Goal: Transaction & Acquisition: Purchase product/service

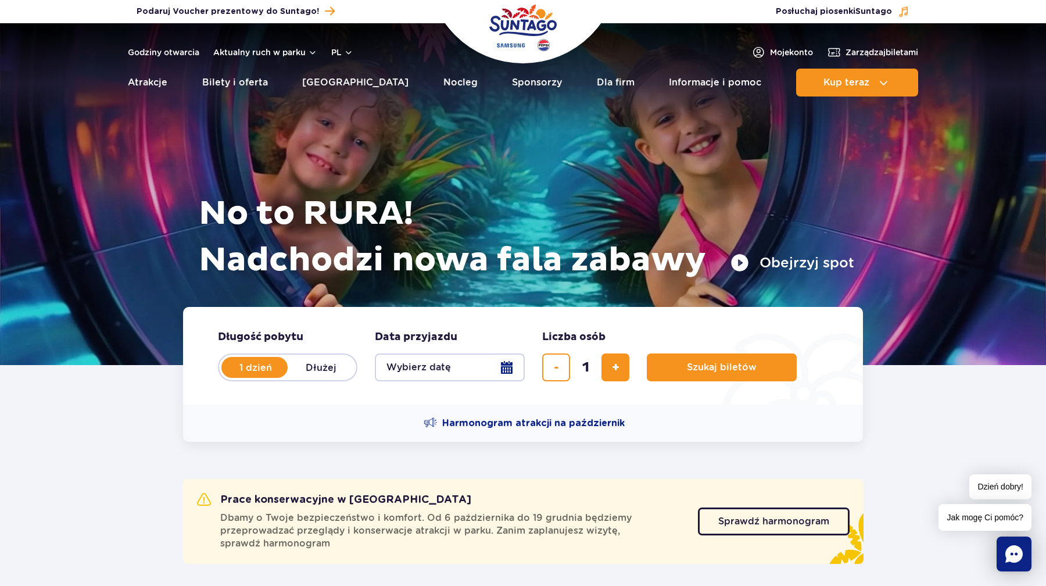
click at [924, 446] on section "Prace konserwacyjne w Suntago Dbamy o Twoje bezpieczeństwo i komfort. Od 6 paźd…" at bounding box center [523, 504] width 1046 height 124
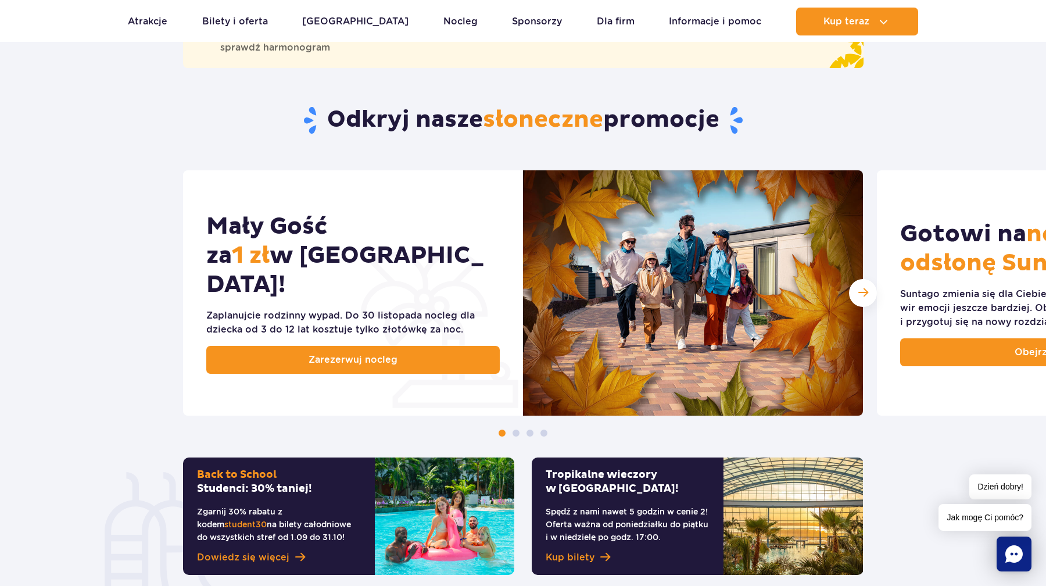
scroll to position [519, 0]
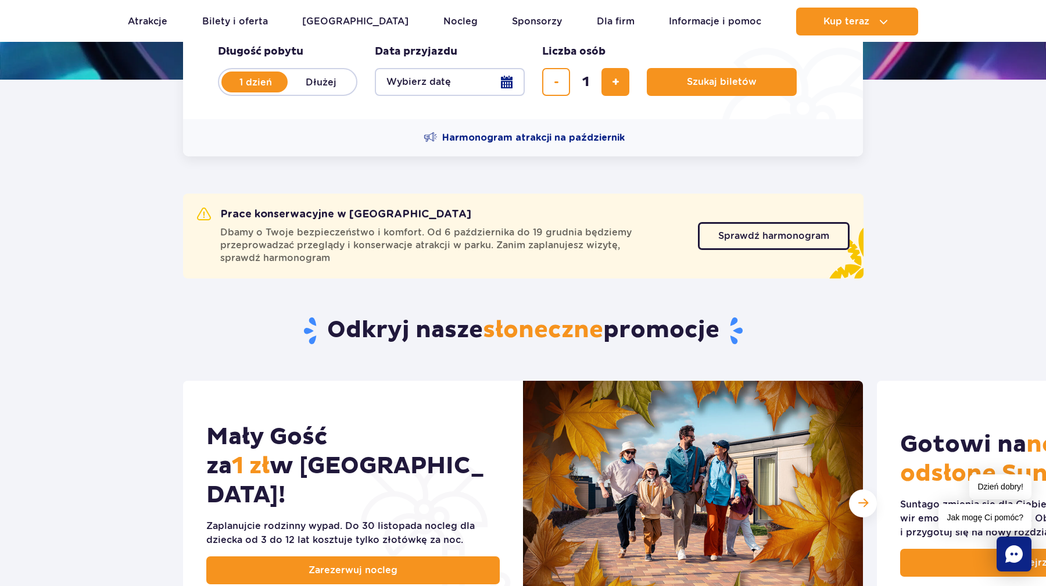
scroll to position [544, 0]
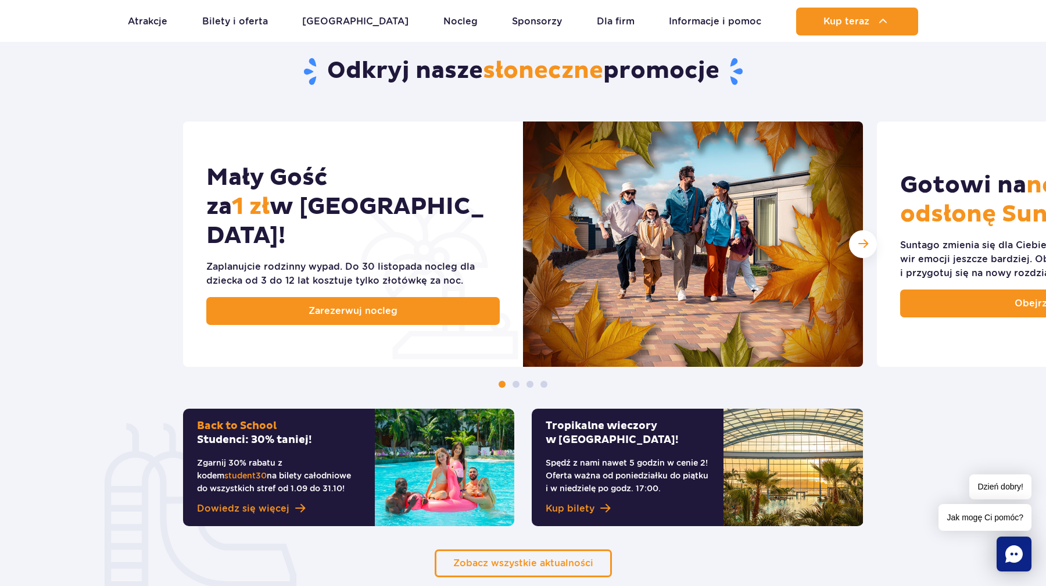
click at [958, 83] on section "Odkryj nasze słoneczne promocje Mały Gość za 1 zł w Suntago Village! Zaplanujci…" at bounding box center [523, 298] width 1046 height 555
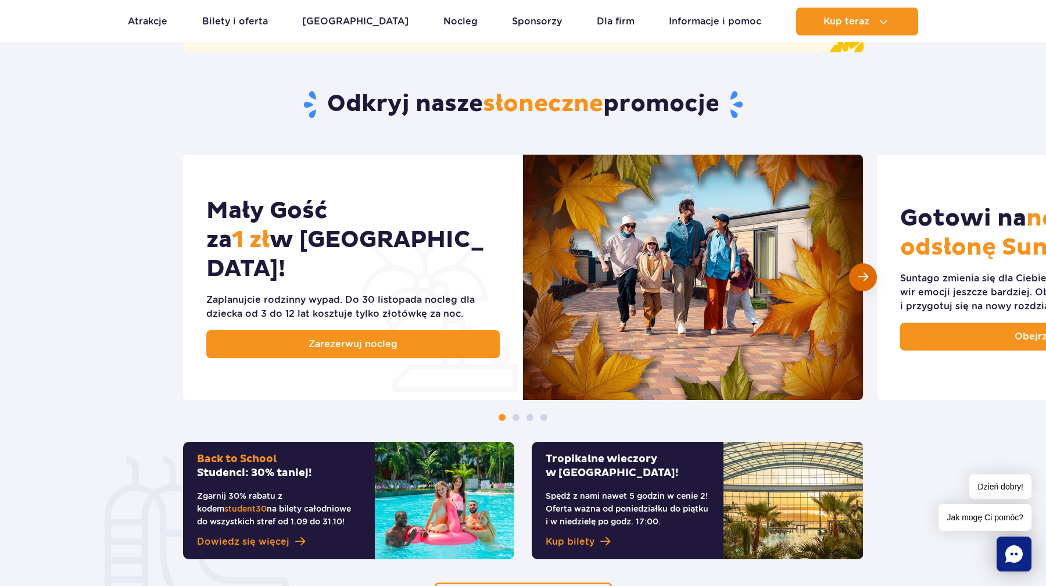
click at [861, 288] on div "Następny slajd" at bounding box center [863, 277] width 28 height 28
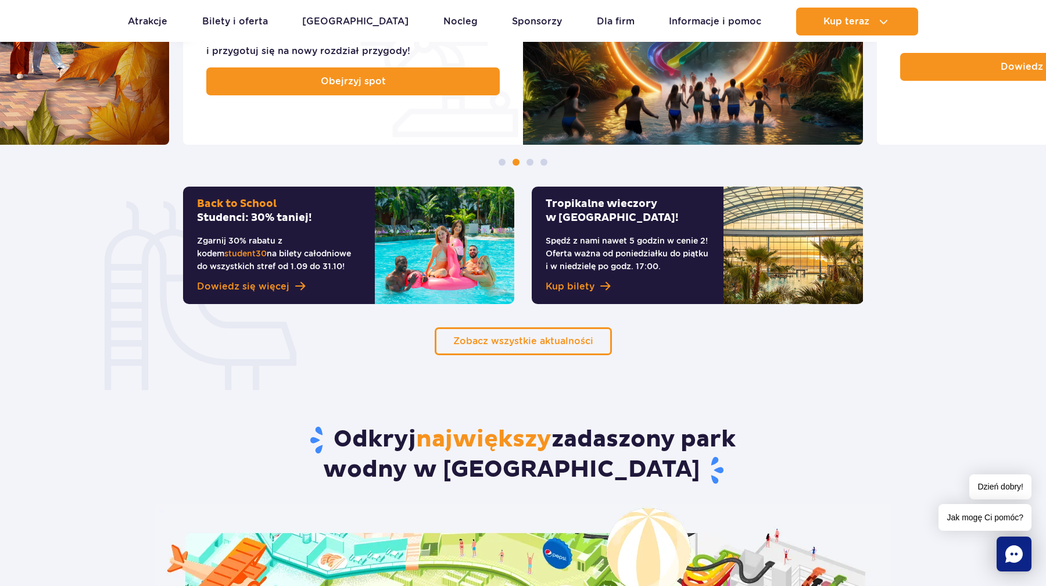
scroll to position [780, 0]
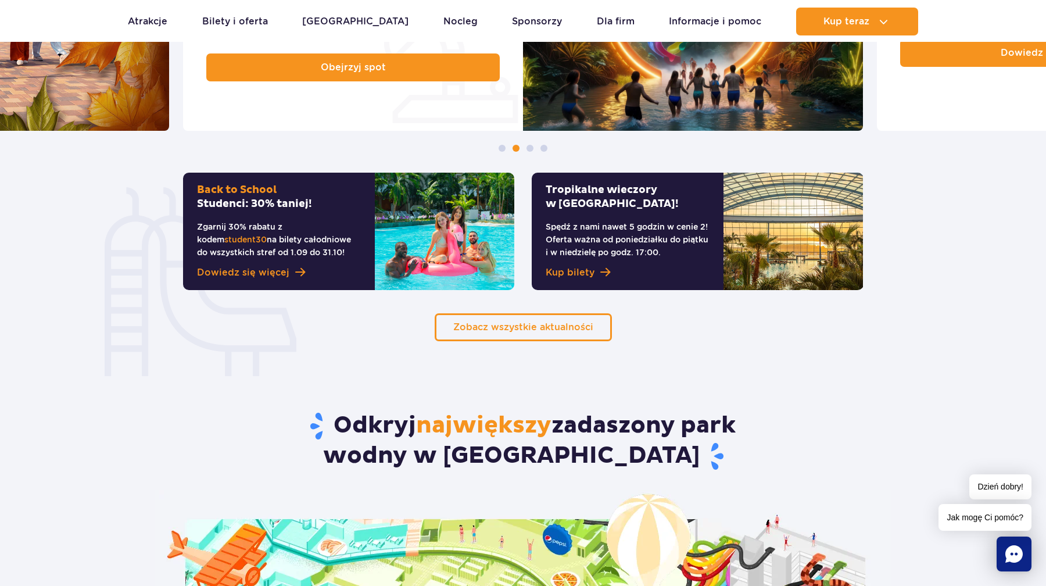
click at [189, 350] on div "Odkryj największy zadaszony park wodny w Europie Odkryj atrakcje w Suntago Zoba…" at bounding box center [523, 574] width 759 height 466
drag, startPoint x: 713, startPoint y: 239, endPoint x: 524, endPoint y: 249, distance: 189.1
click at [524, 249] on div "Tropikalne wieczory w Suntago! Spędź z nami nawet 5 godzin w cenie 2! Oferta wa…" at bounding box center [697, 231] width 349 height 117
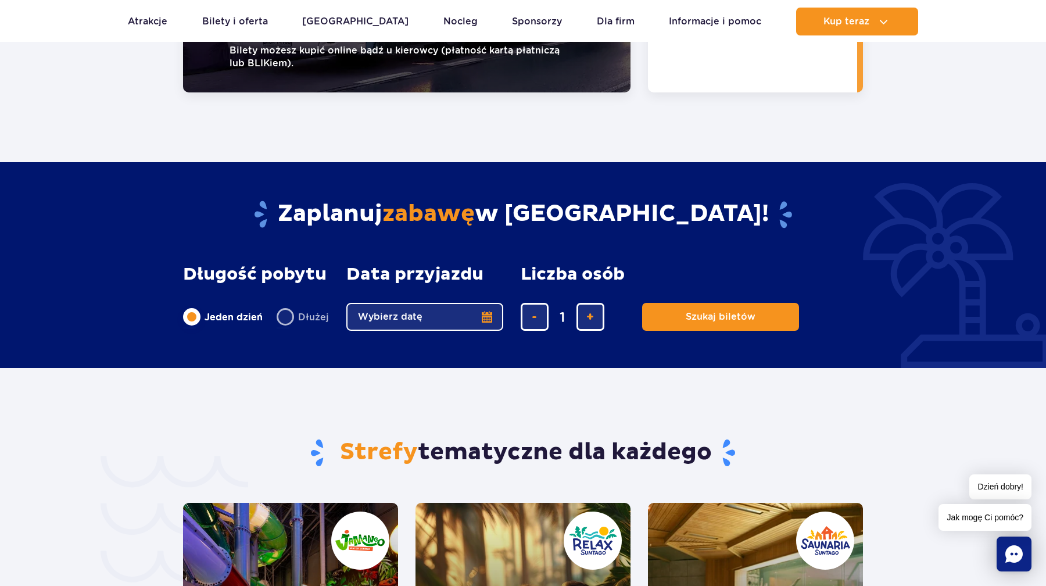
scroll to position [2059, 0]
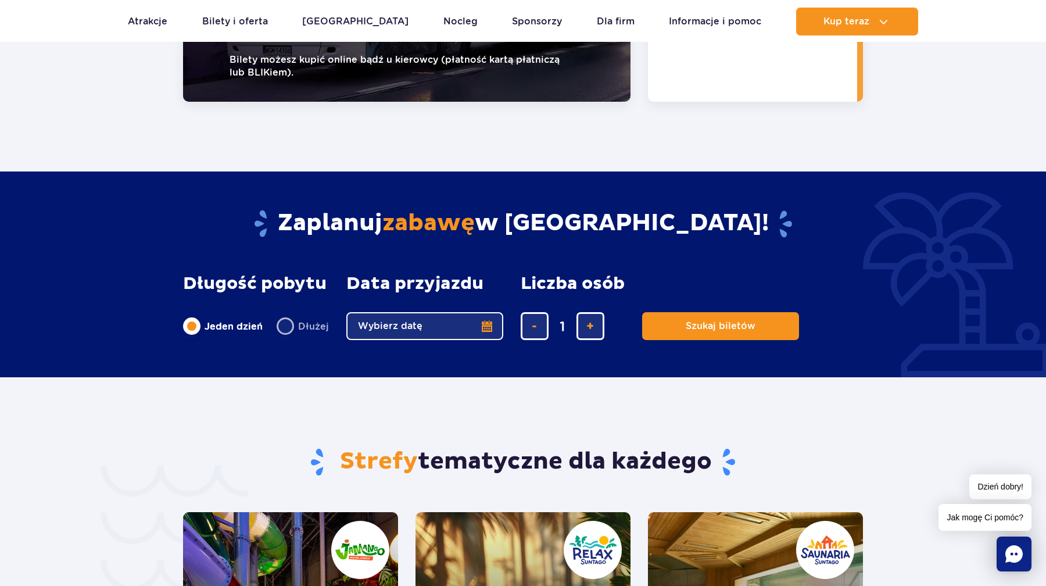
click at [436, 312] on button "Wybierz datę" at bounding box center [424, 326] width 157 height 28
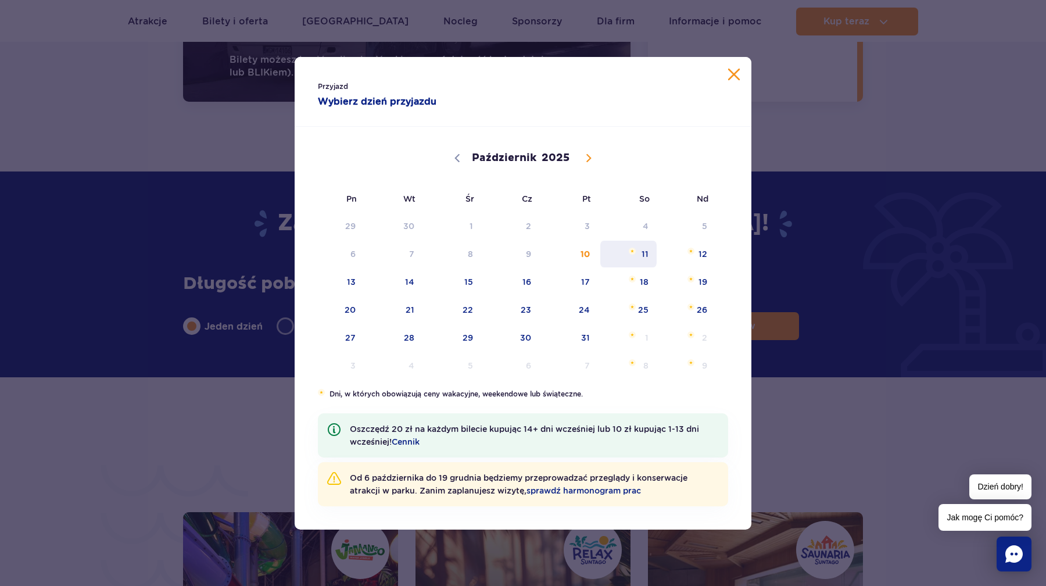
click at [641, 249] on span "11" at bounding box center [628, 254] width 59 height 27
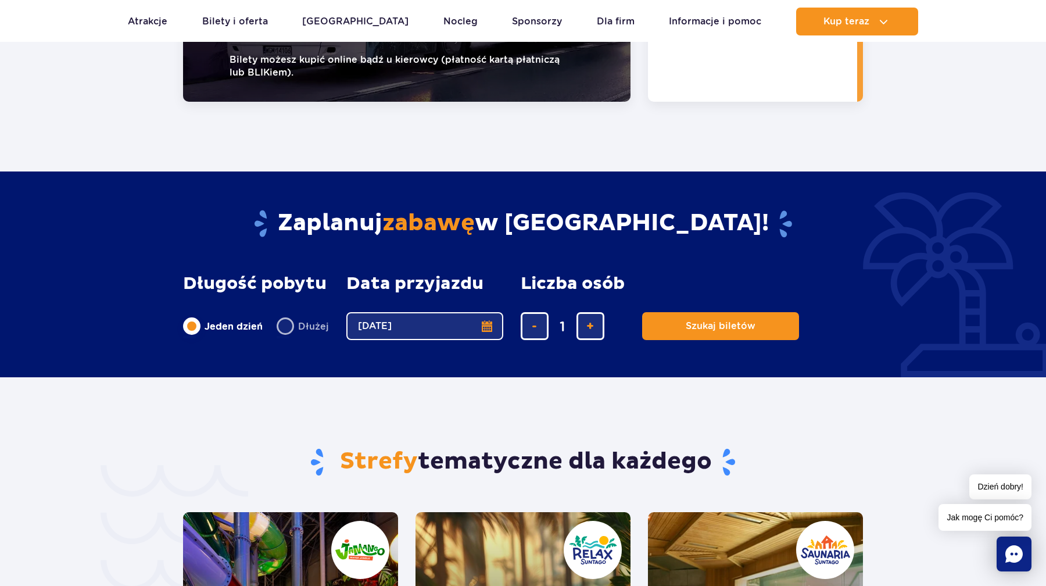
click at [445, 312] on button "11.10.25" at bounding box center [424, 326] width 157 height 28
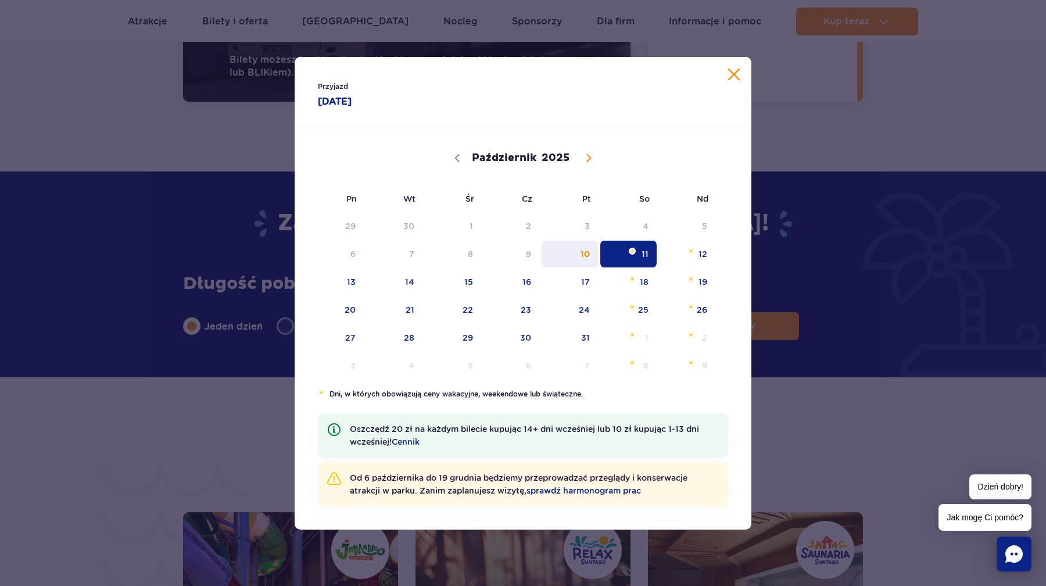
click at [586, 253] on span "10" at bounding box center [569, 254] width 59 height 27
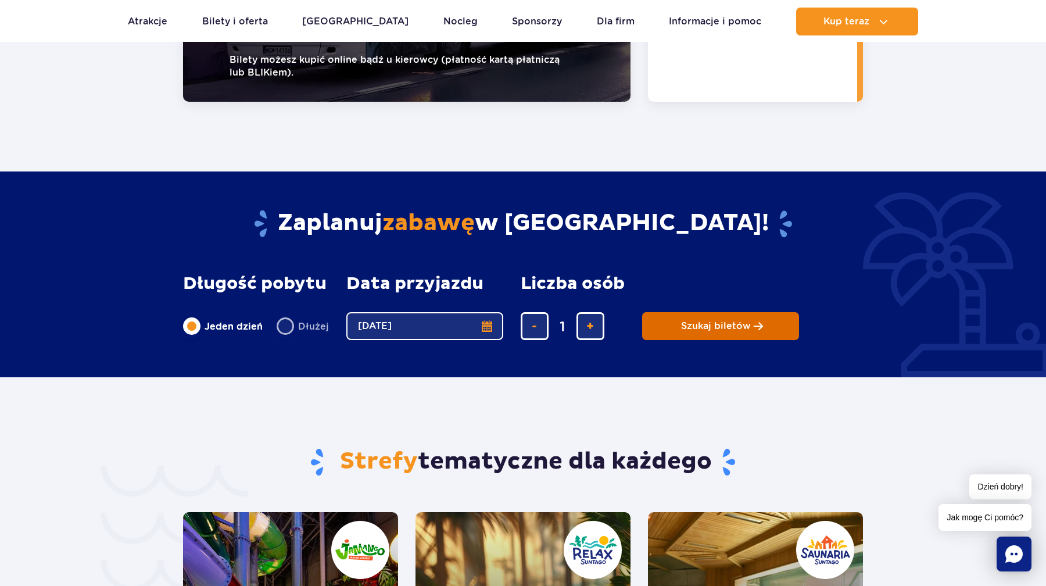
click at [701, 312] on button "Szukaj biletów" at bounding box center [720, 326] width 157 height 28
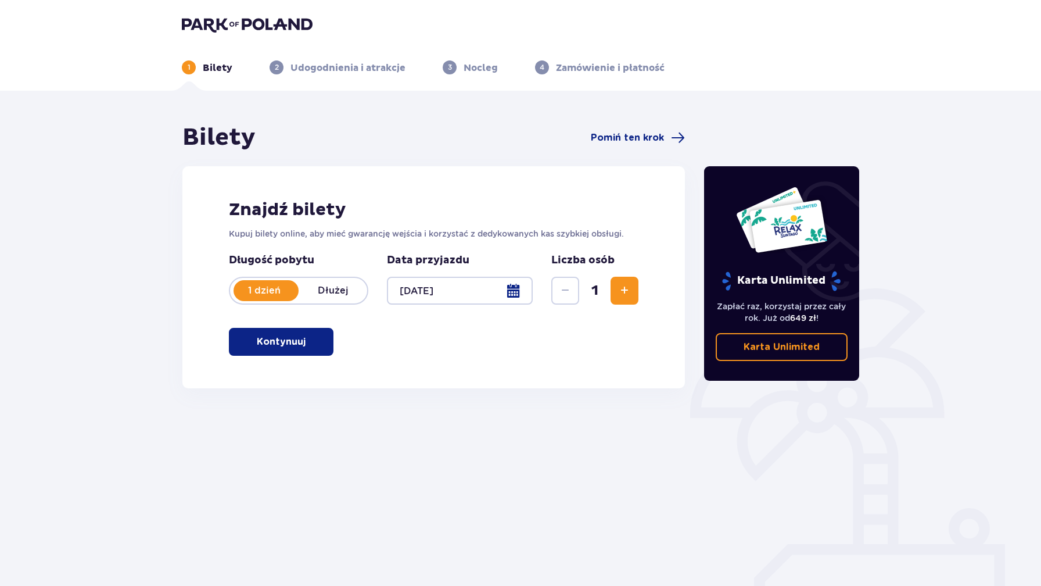
click at [299, 345] on button "Kontynuuj" at bounding box center [281, 342] width 105 height 28
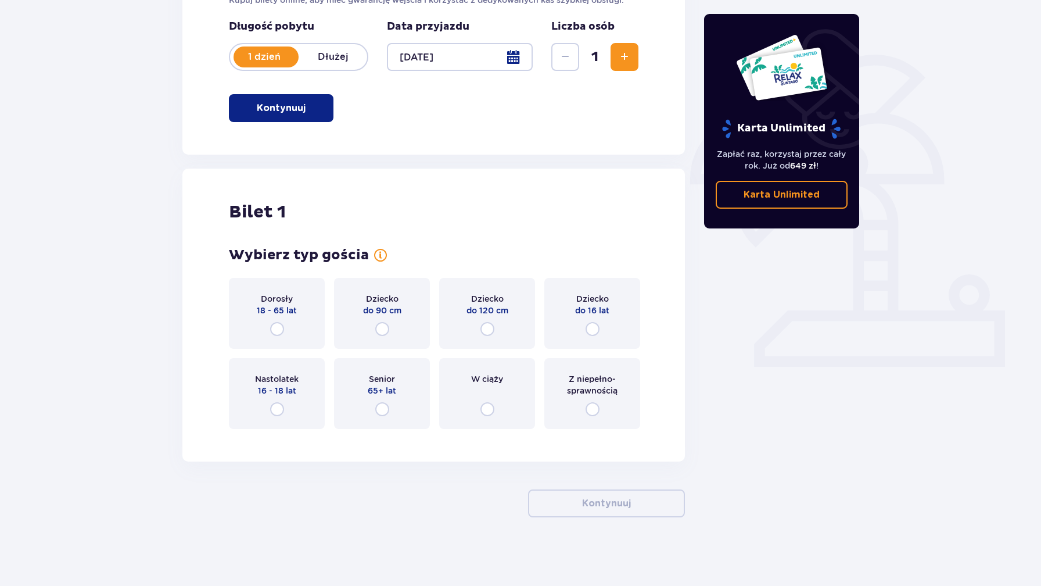
scroll to position [235, 0]
click at [289, 325] on div "Dorosły 18 - 65 lat" at bounding box center [277, 312] width 96 height 71
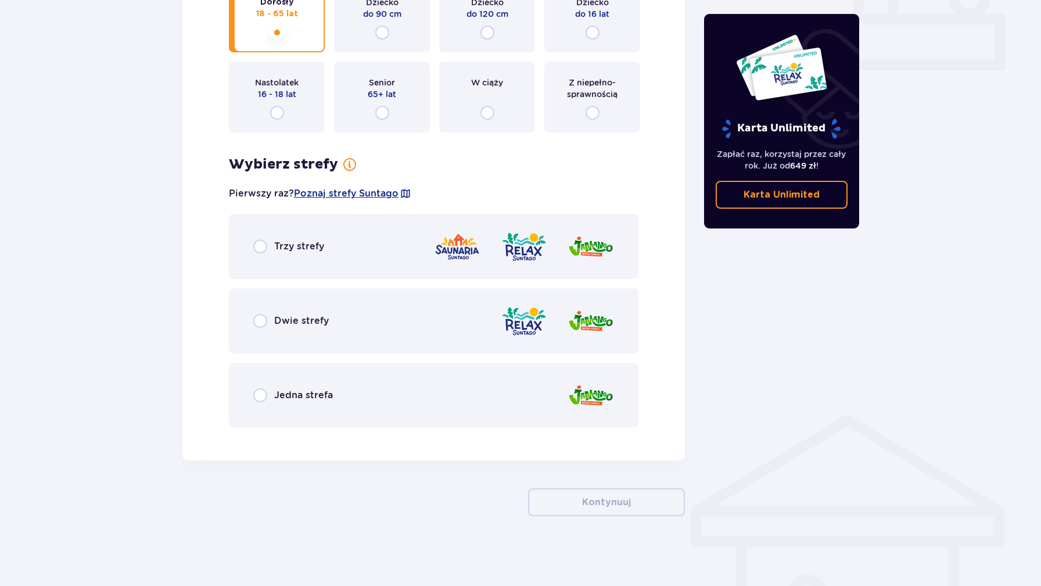
click at [386, 312] on div "Dwie strefy" at bounding box center [434, 320] width 410 height 65
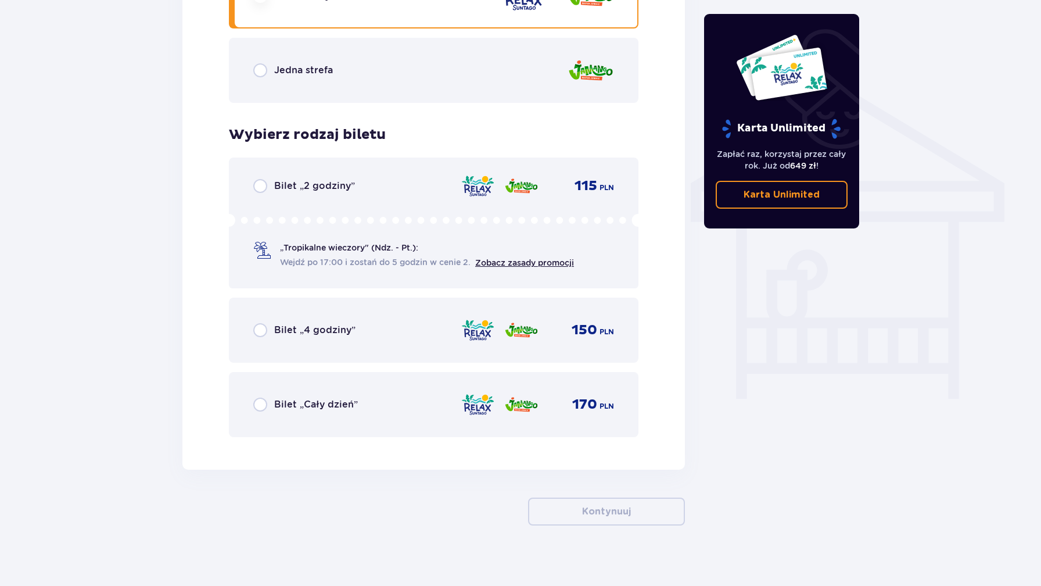
scroll to position [864, 0]
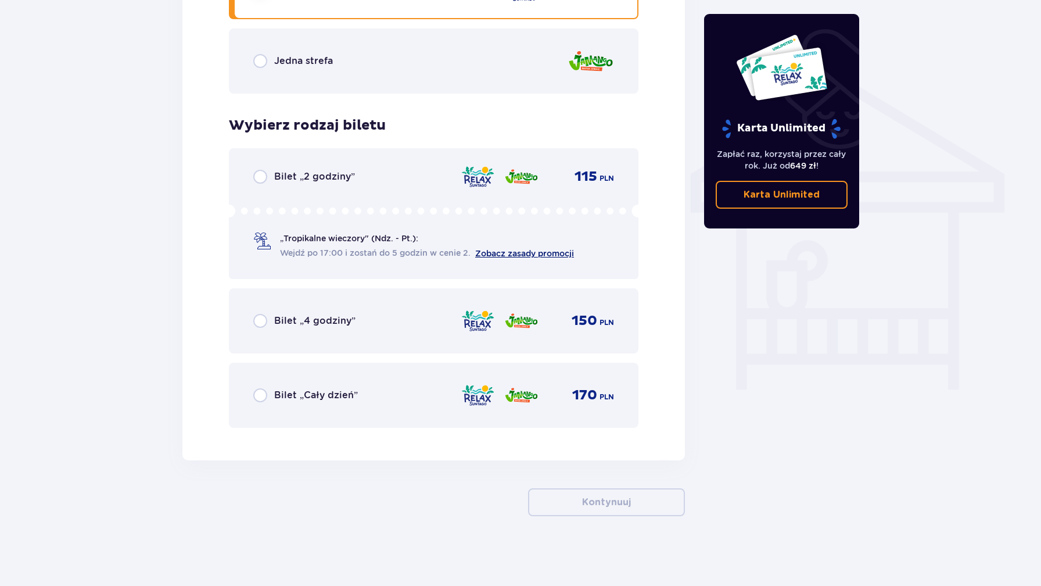
click at [557, 254] on link "Zobacz zasady promocji" at bounding box center [524, 253] width 99 height 9
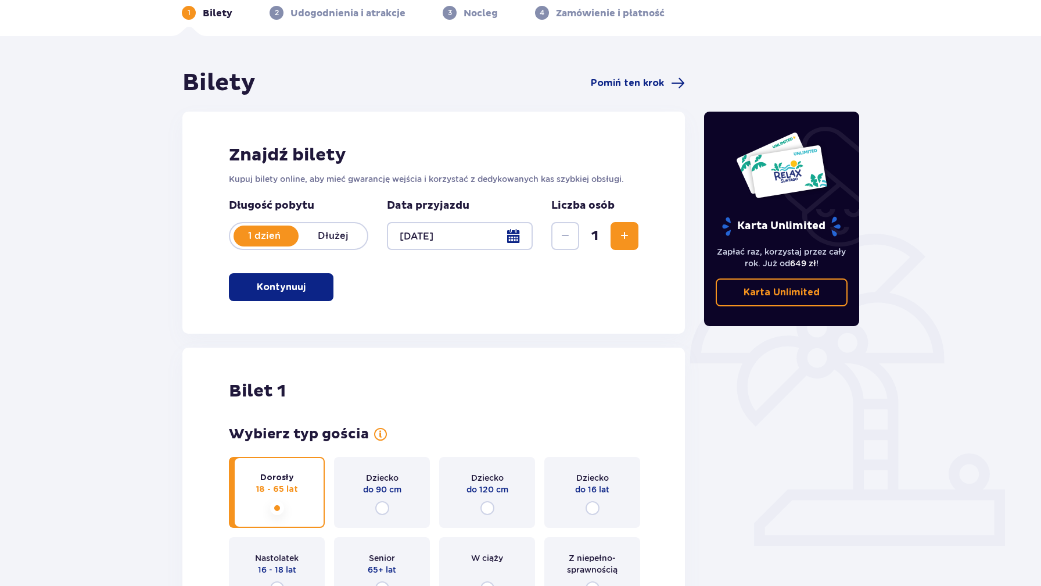
scroll to position [0, 0]
